Goal: Information Seeking & Learning: Learn about a topic

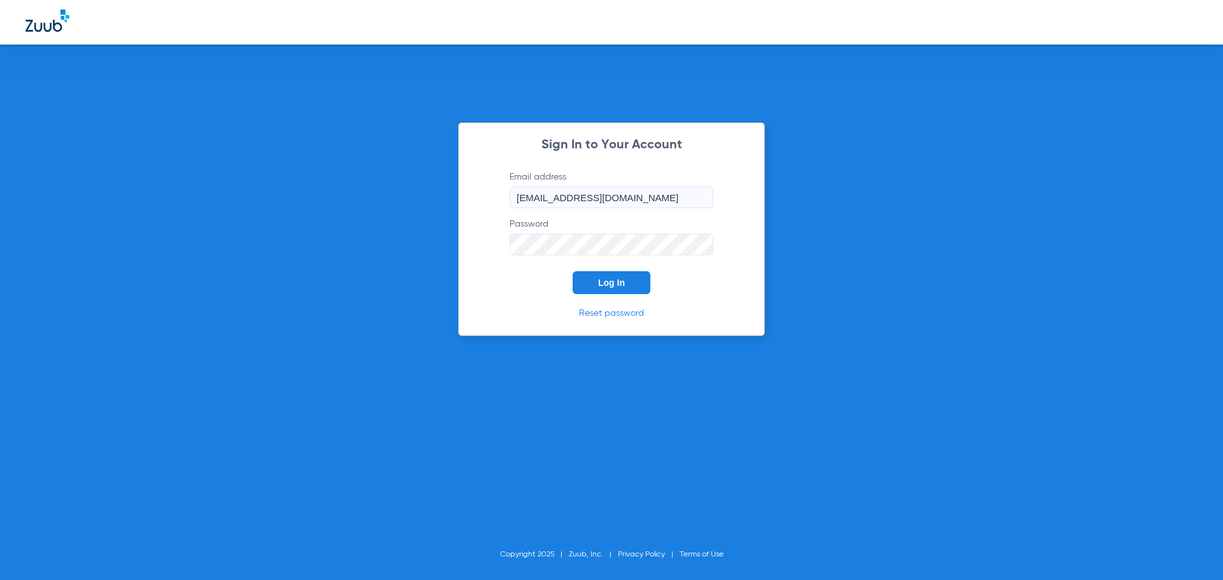
click at [598, 283] on span "Log In" at bounding box center [611, 283] width 27 height 10
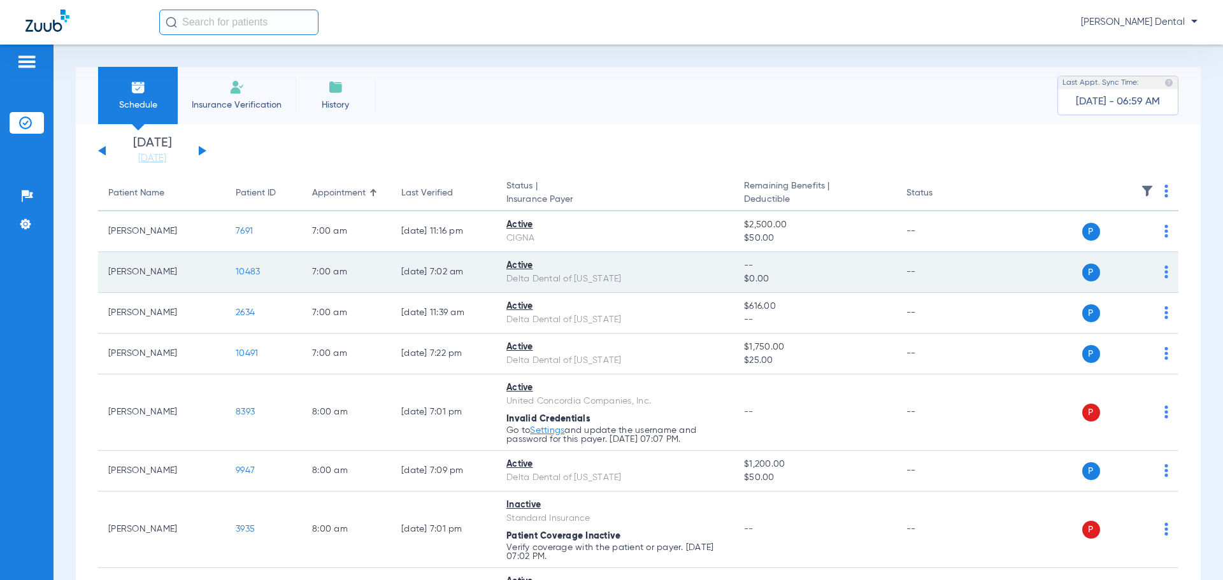
click at [236, 276] on span "10483" at bounding box center [248, 272] width 24 height 9
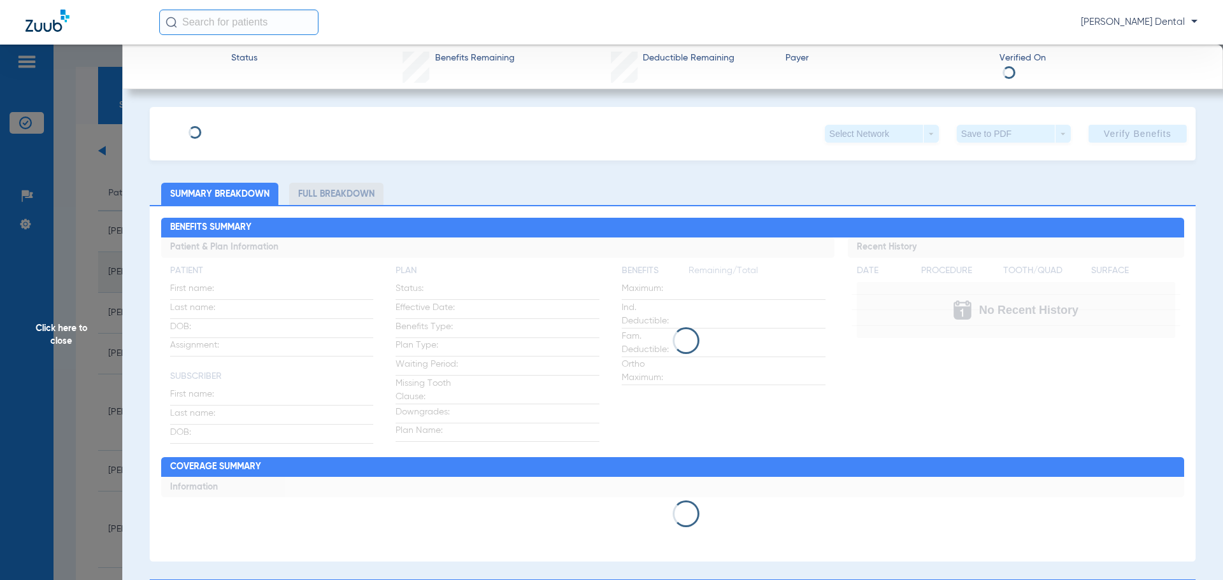
click at [255, 275] on div "Click here to close" at bounding box center [611, 335] width 1223 height 580
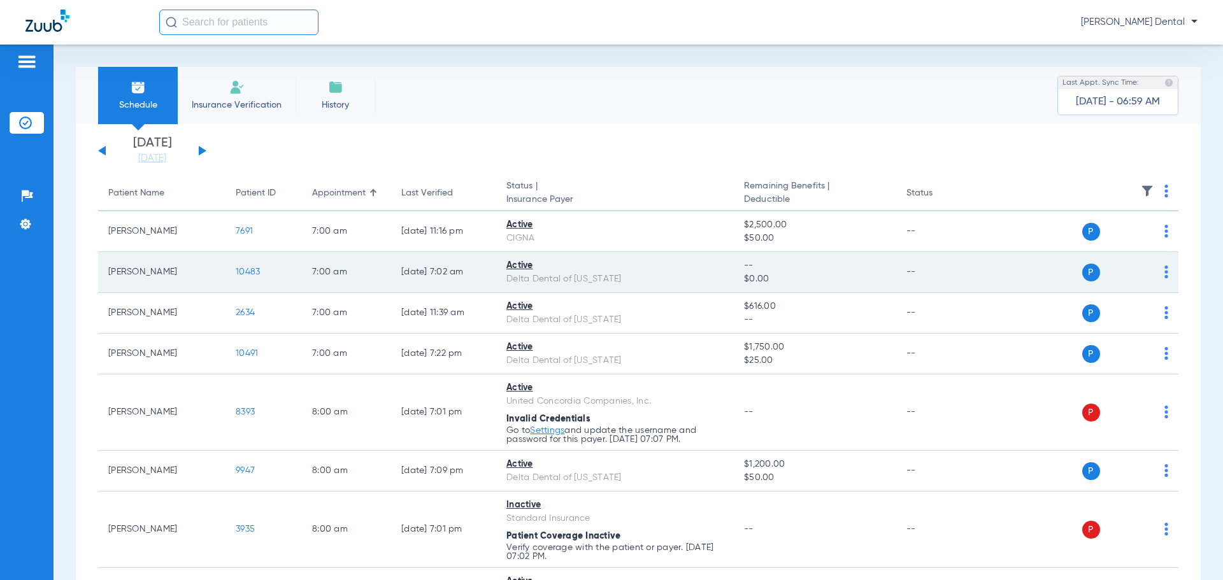
click at [243, 270] on span "10483" at bounding box center [248, 272] width 24 height 9
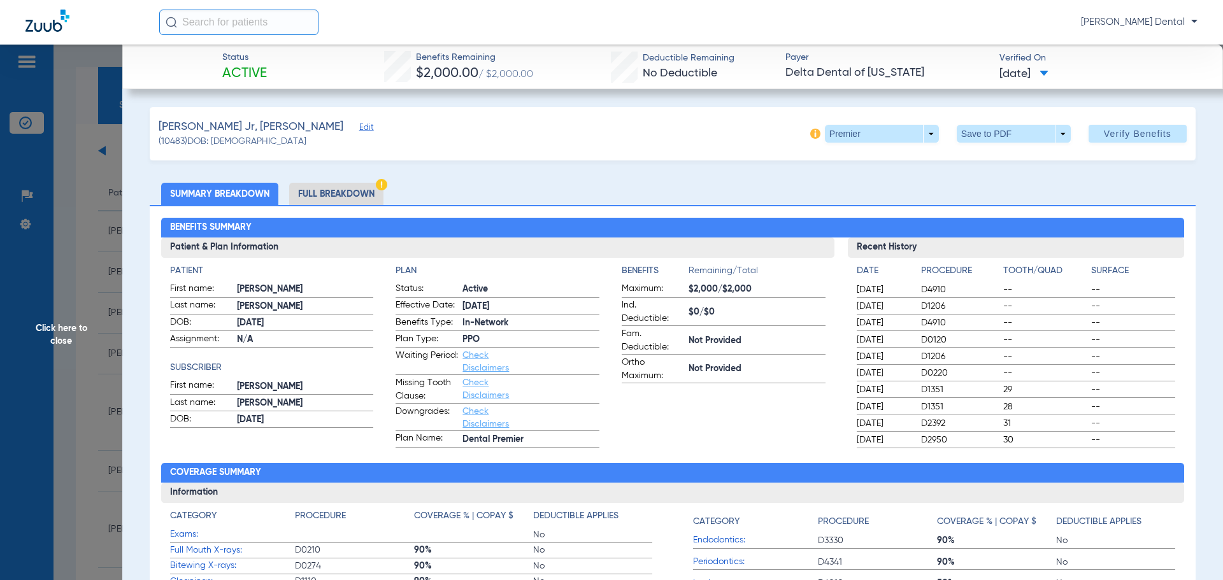
click at [72, 252] on span "Click here to close" at bounding box center [61, 335] width 122 height 580
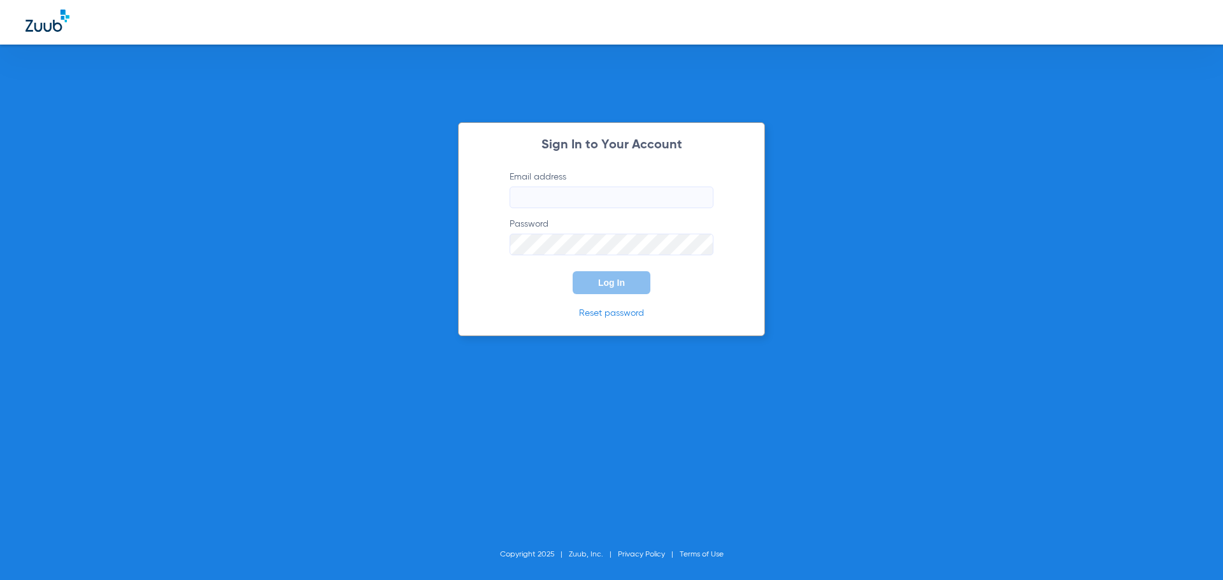
type input "[EMAIL_ADDRESS][DOMAIN_NAME]"
click at [617, 280] on span "Log In" at bounding box center [611, 283] width 27 height 10
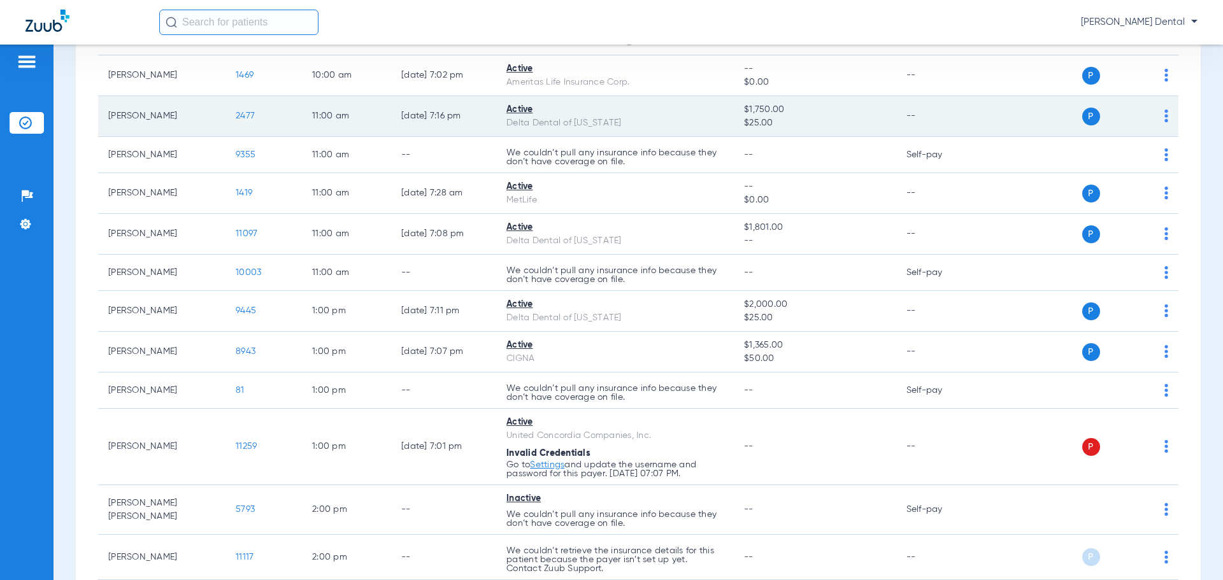
scroll to position [801, 0]
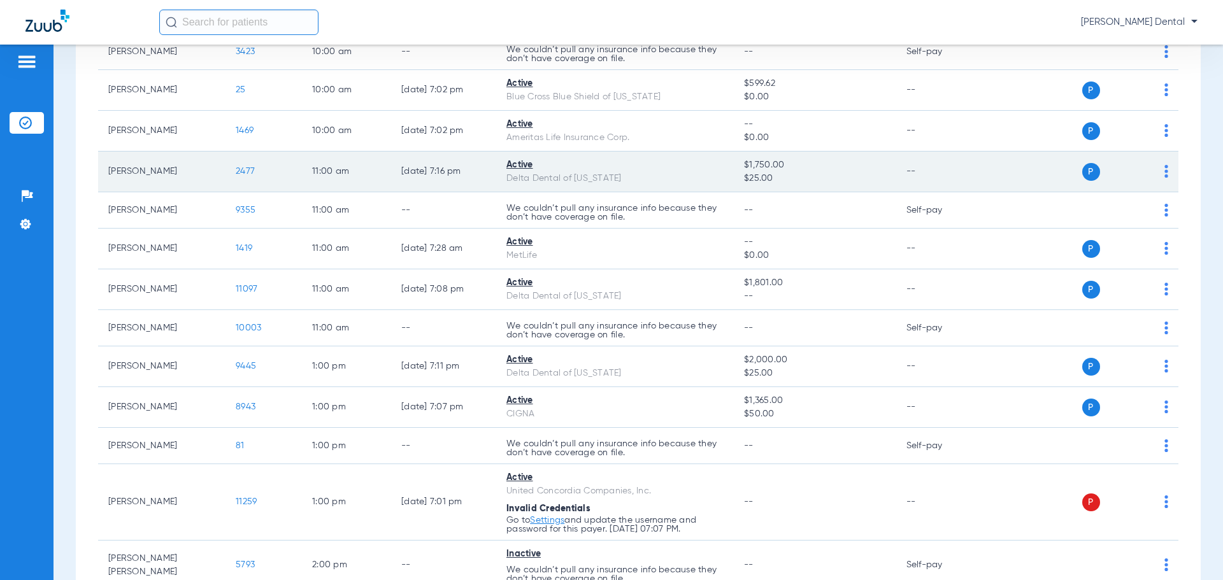
click at [242, 173] on span "2477" at bounding box center [245, 171] width 19 height 9
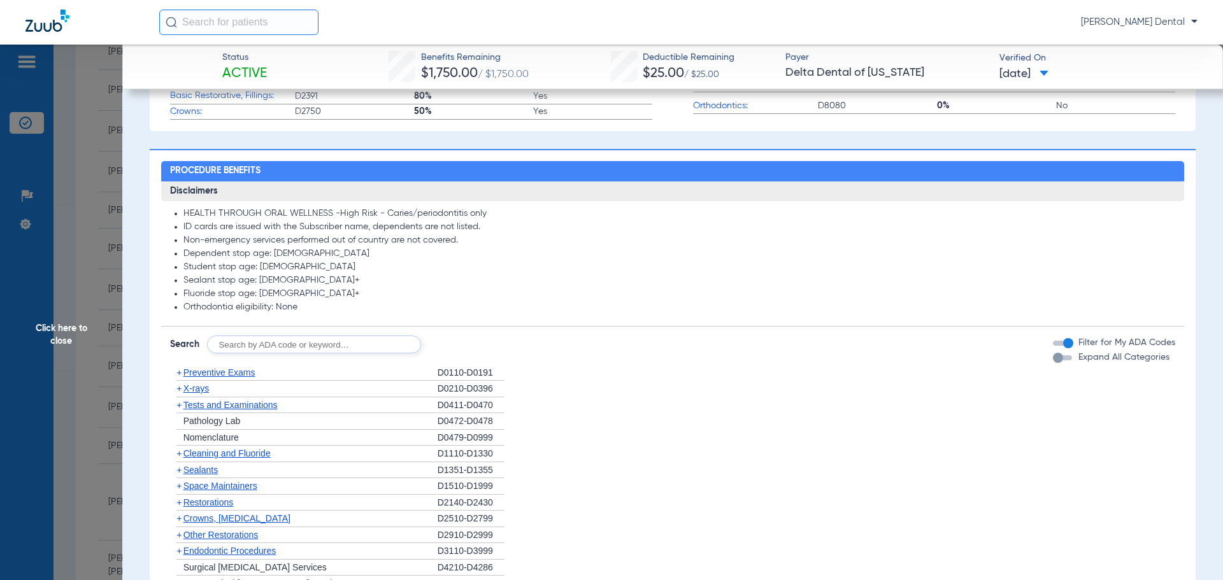
scroll to position [573, 0]
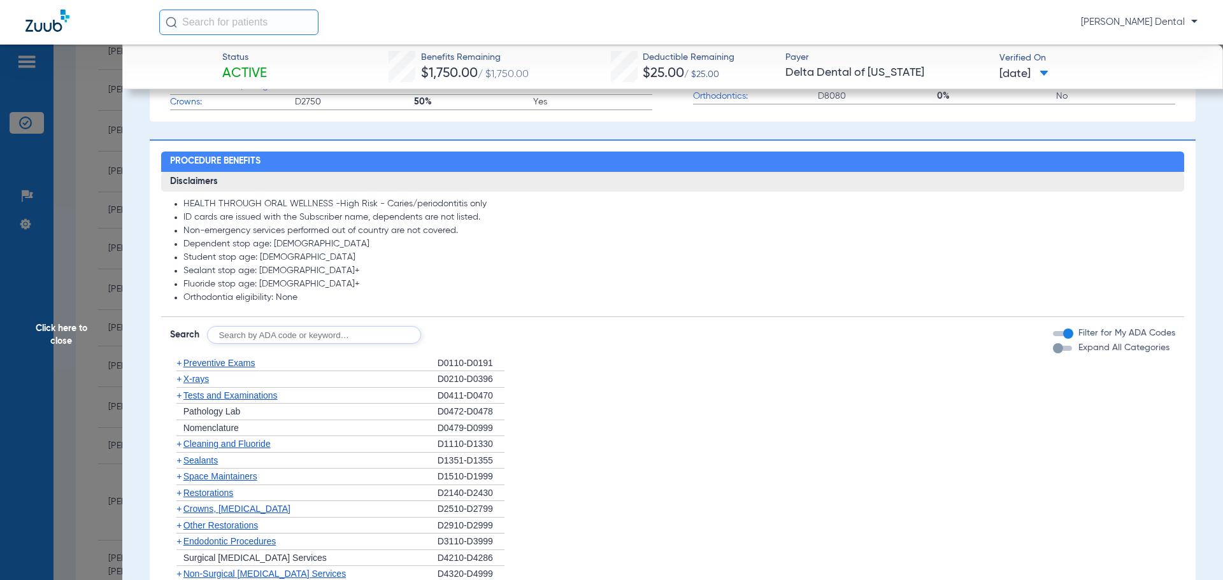
click at [244, 394] on span "Tests and Examinations" at bounding box center [230, 395] width 94 height 10
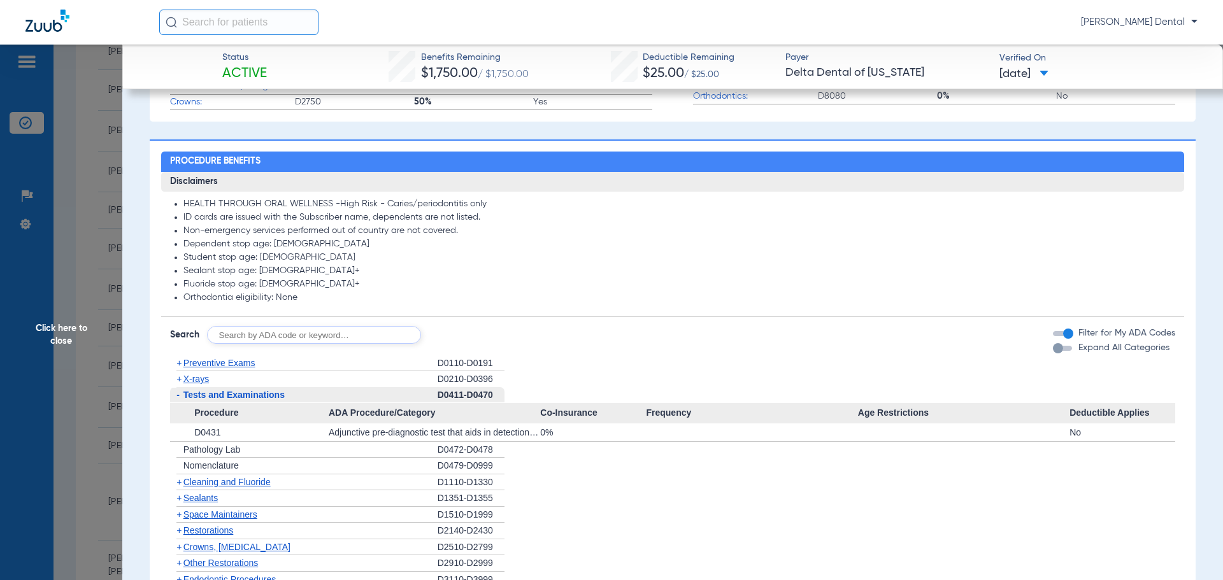
click at [244, 394] on span "Tests and Examinations" at bounding box center [233, 395] width 101 height 10
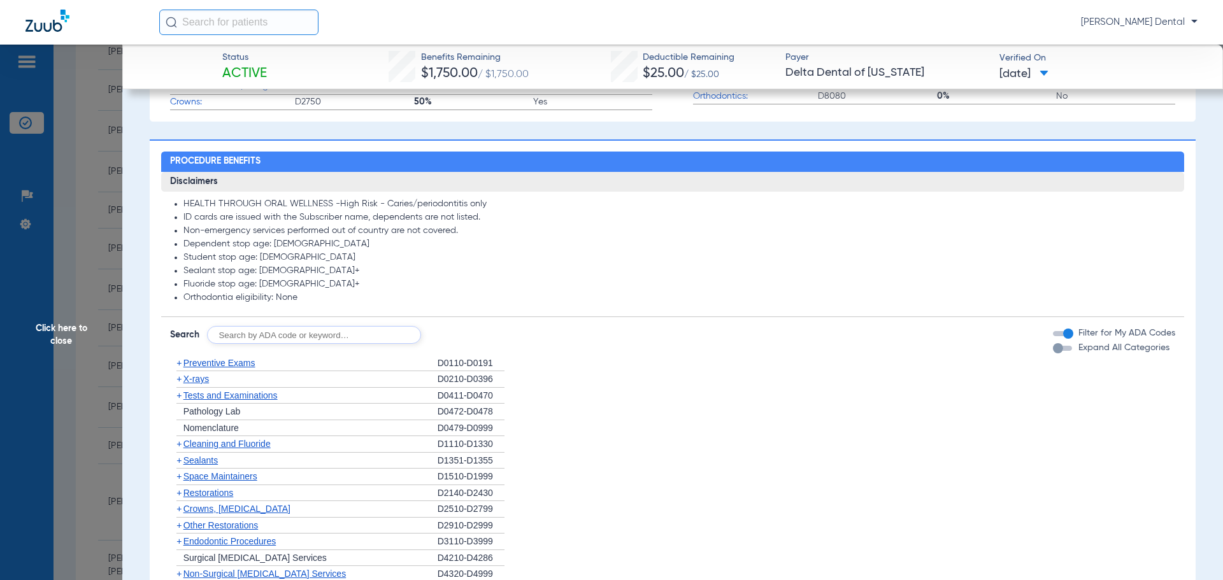
click at [220, 445] on span "Cleaning and Fluoride" at bounding box center [226, 444] width 87 height 10
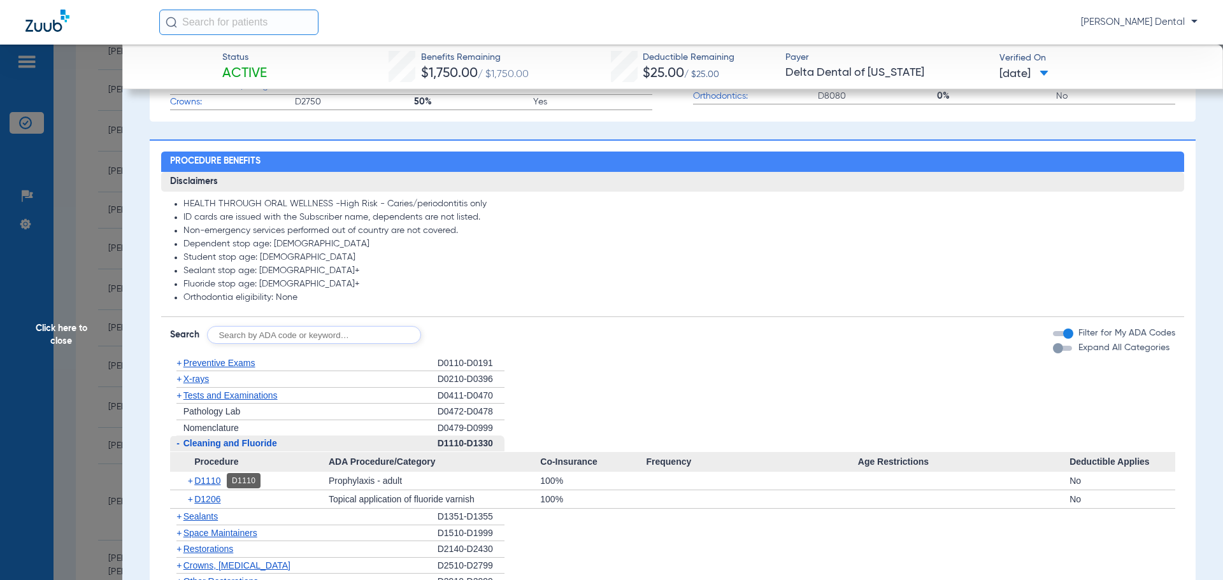
click at [203, 480] on span "D1110" at bounding box center [207, 481] width 26 height 10
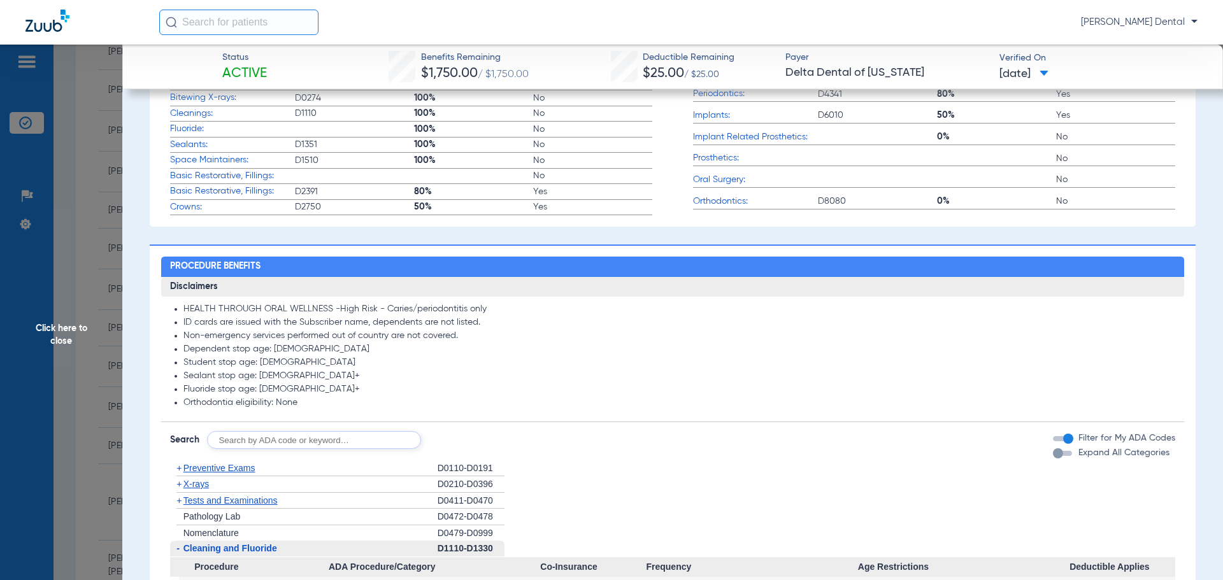
scroll to position [382, 0]
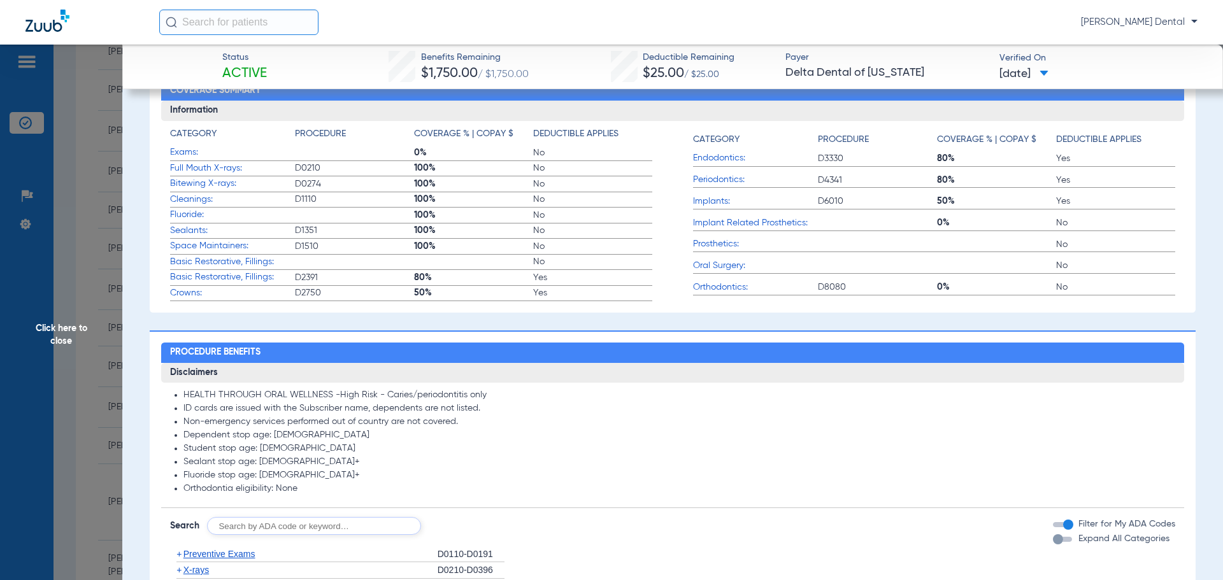
click at [92, 210] on span "Click here to close" at bounding box center [61, 335] width 122 height 580
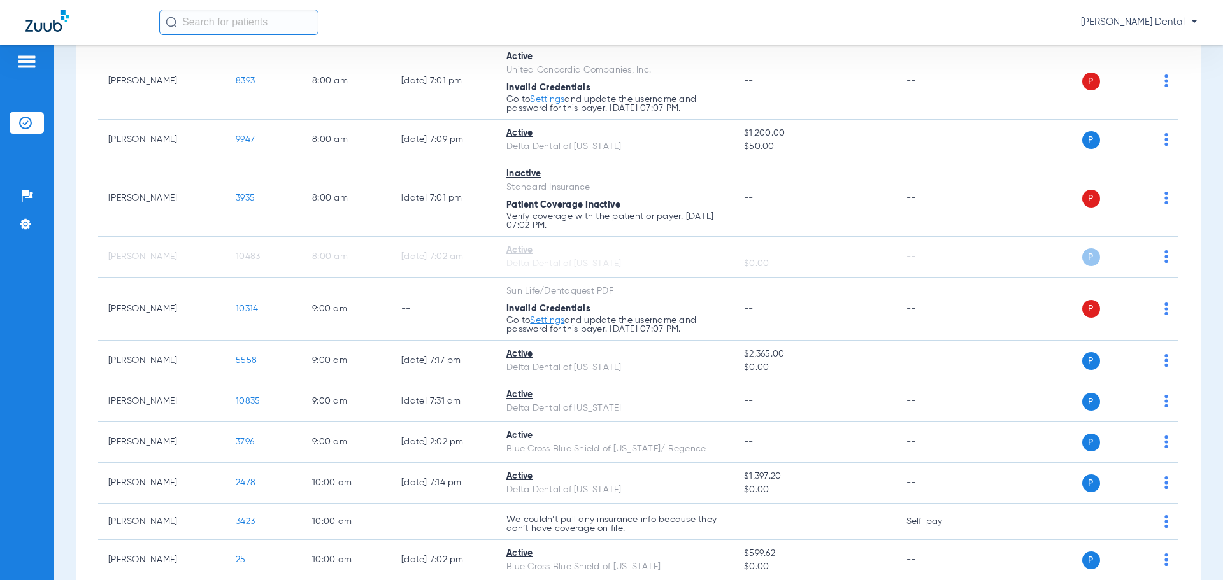
scroll to position [292, 0]
